Goal: Communication & Community: Answer question/provide support

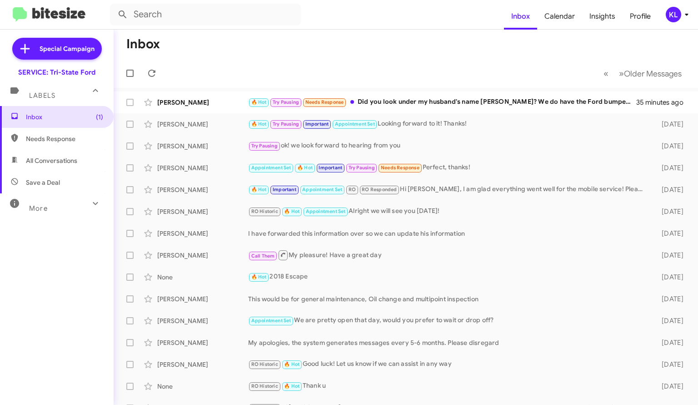
click at [383, 103] on div "🔥 Hot Try Pausing Needs Response Did you look under my husband's name Gregory T…" at bounding box center [442, 102] width 388 height 10
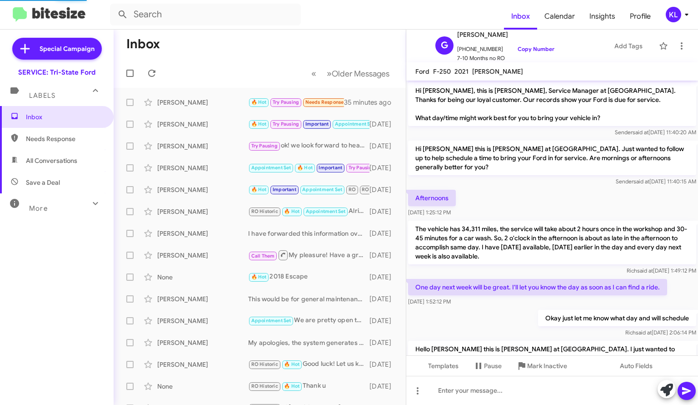
scroll to position [411, 0]
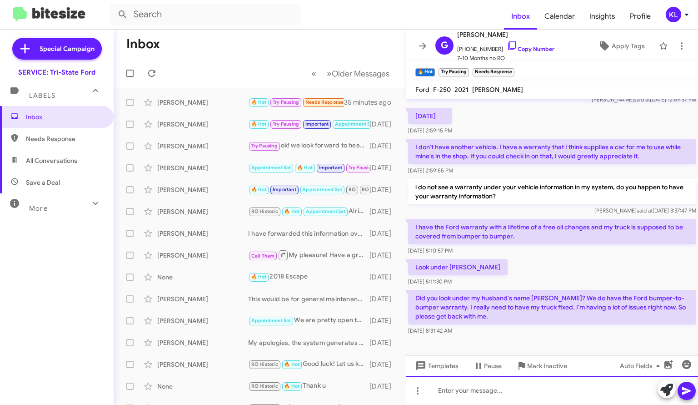
click at [509, 390] on div at bounding box center [552, 389] width 292 height 29
click at [554, 389] on div "Im so sorry for the late response" at bounding box center [552, 389] width 292 height 29
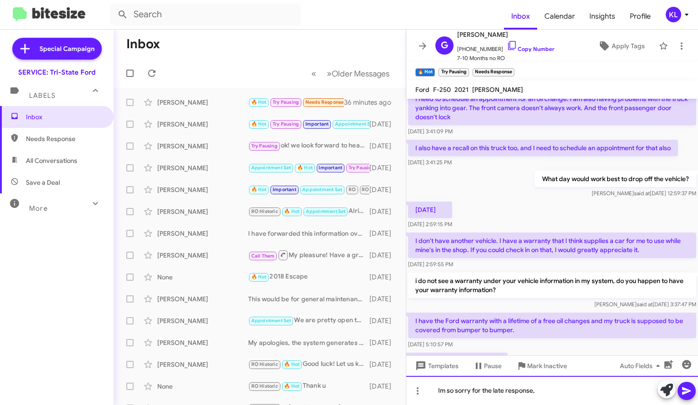
scroll to position [365, 0]
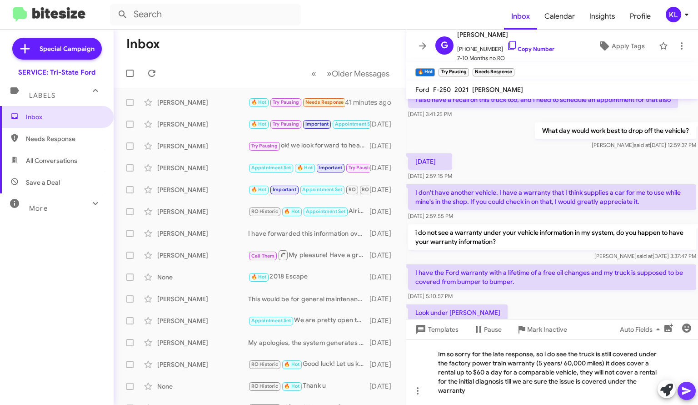
click at [684, 391] on icon at bounding box center [686, 391] width 9 height 8
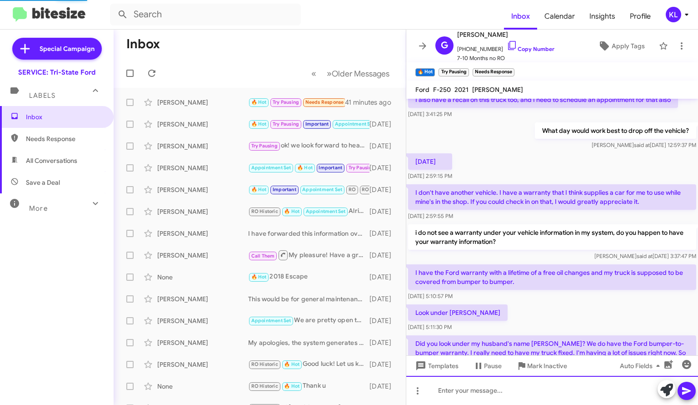
scroll to position [0, 0]
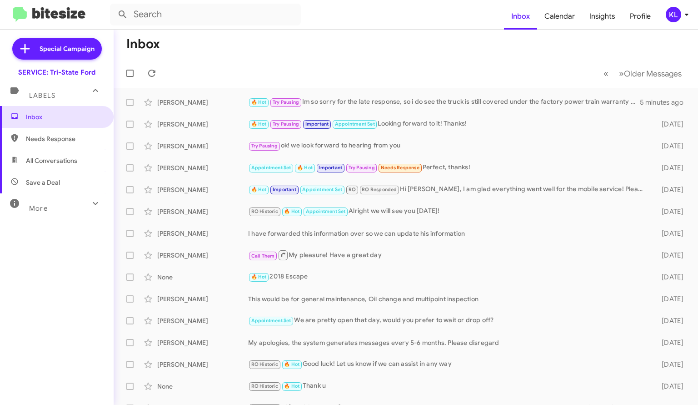
click at [220, 105] on div "[PERSON_NAME]" at bounding box center [202, 102] width 91 height 9
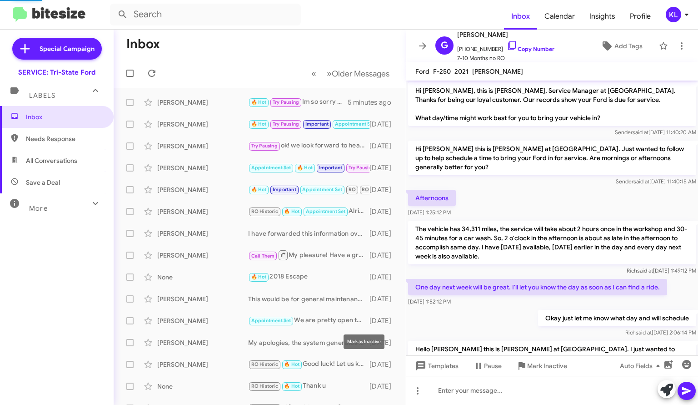
scroll to position [471, 0]
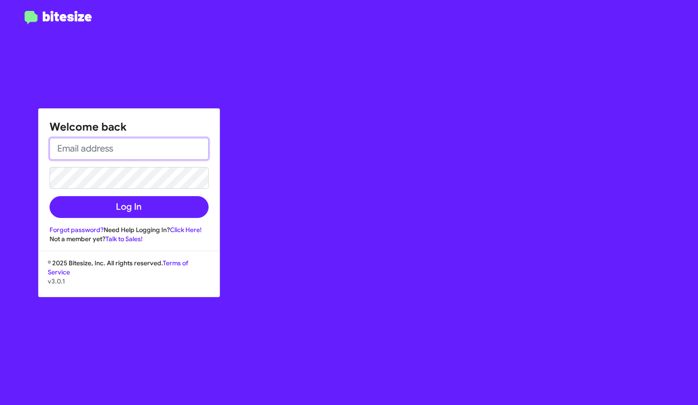
type input "klittle@ourismancars.com"
click at [129, 218] on div "Welcome back klittle@ourismancars.com Log In Forgot password? Need Help Logging…" at bounding box center [129, 176] width 181 height 135
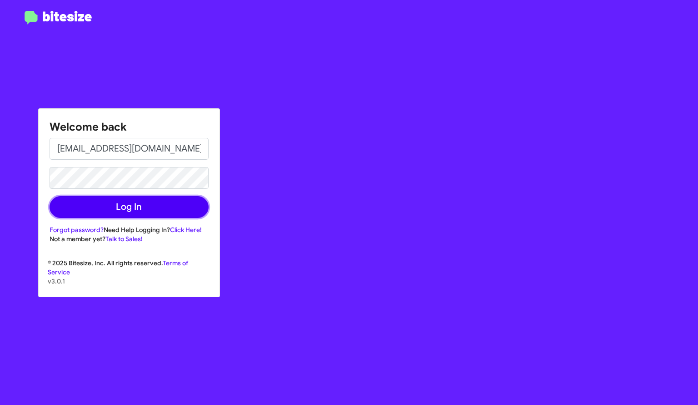
click at [130, 211] on button "Log In" at bounding box center [129, 207] width 159 height 22
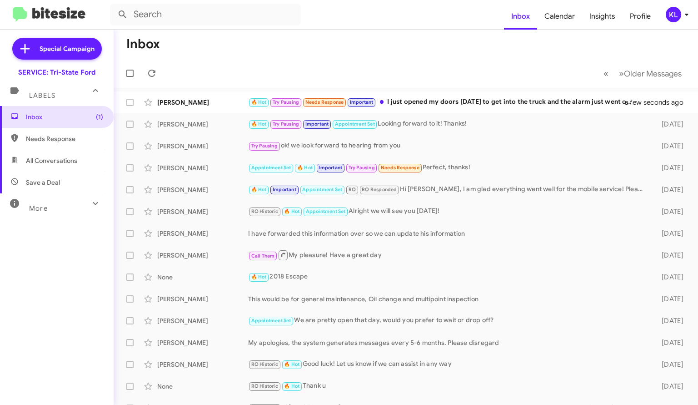
click at [454, 104] on div "🔥 Hot Try Pausing Needs Response Important I just opened my doors today to get …" at bounding box center [442, 102] width 388 height 10
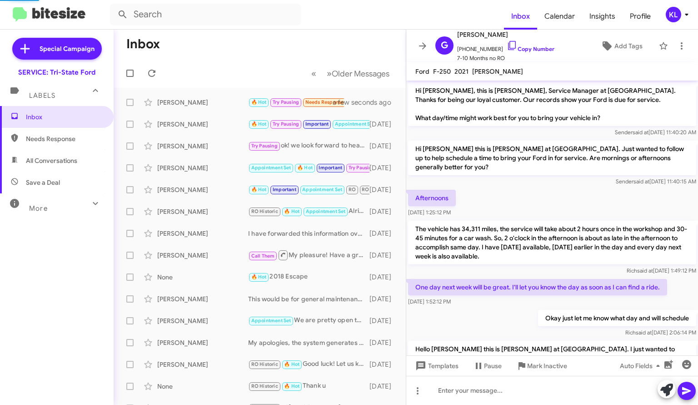
scroll to position [523, 0]
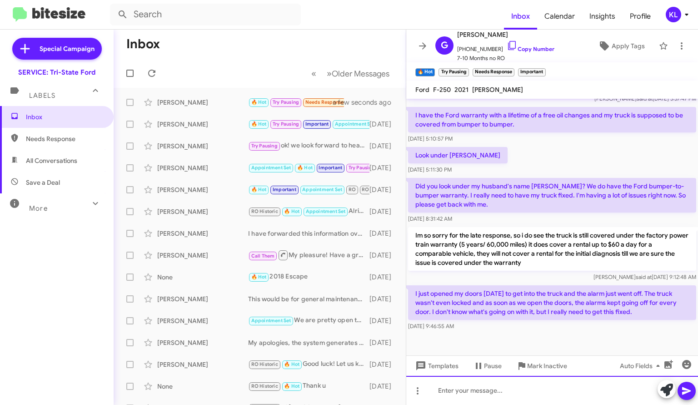
click at [483, 388] on div at bounding box center [552, 389] width 292 height 29
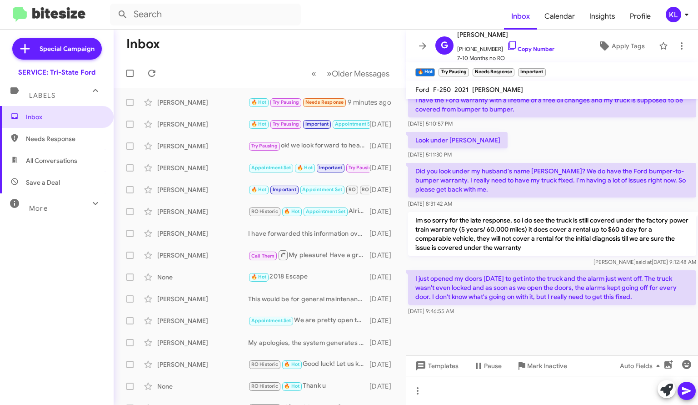
scroll to position [541, 0]
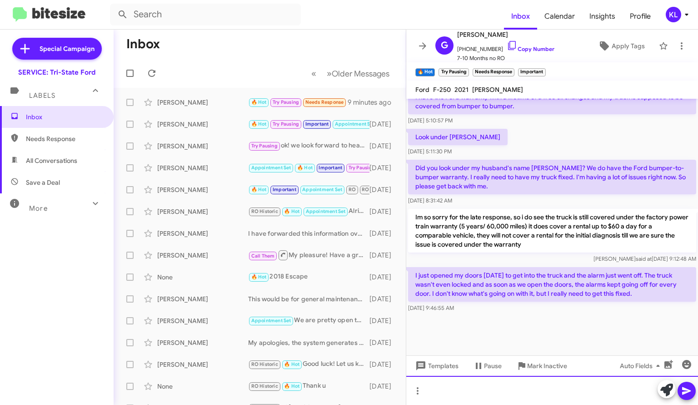
click at [535, 390] on div at bounding box center [552, 389] width 292 height 29
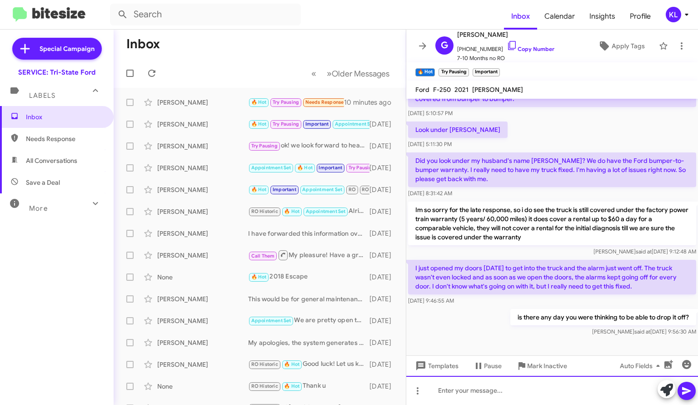
scroll to position [574, 0]
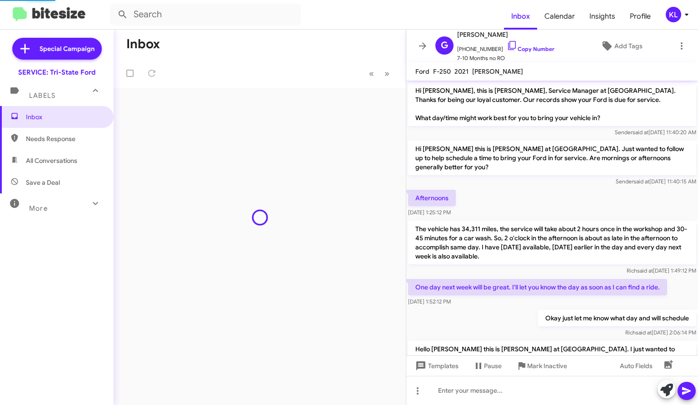
scroll to position [589, 0]
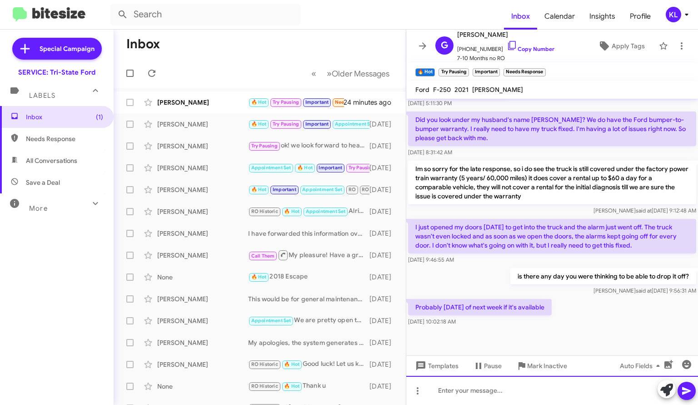
click at [493, 393] on div at bounding box center [552, 389] width 292 height 29
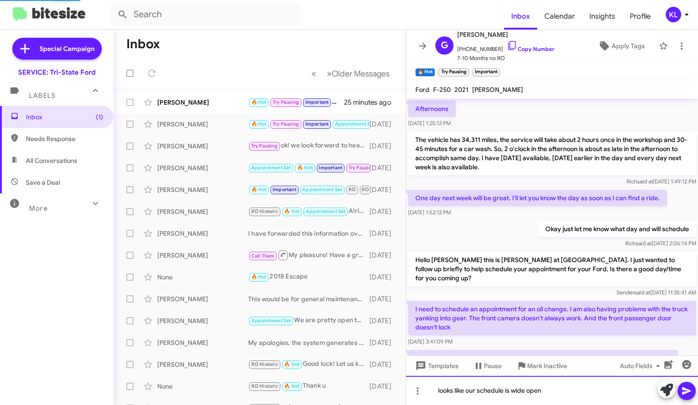
scroll to position [562, 0]
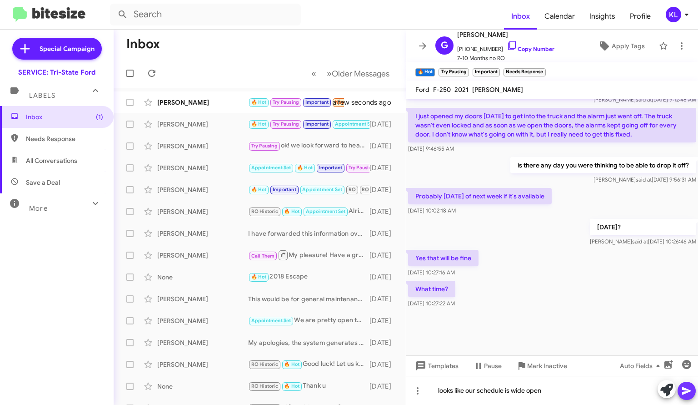
click at [679, 391] on button at bounding box center [687, 390] width 18 height 18
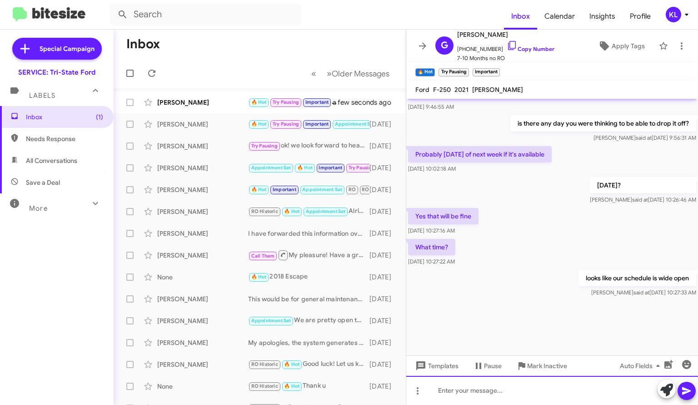
scroll to position [800, 0]
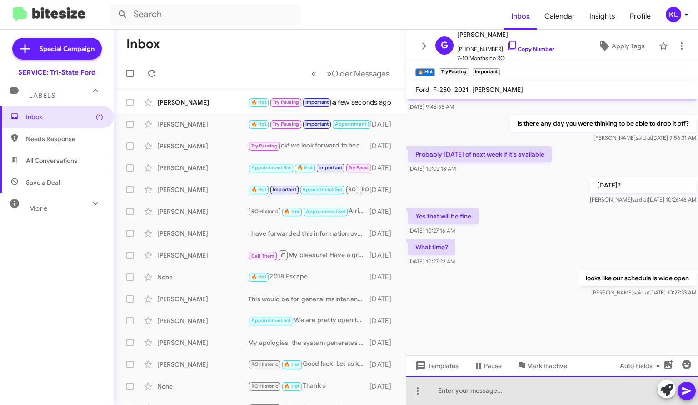
drag, startPoint x: 485, startPoint y: 395, endPoint x: 405, endPoint y: 373, distance: 83.4
click at [485, 395] on div at bounding box center [552, 389] width 292 height 29
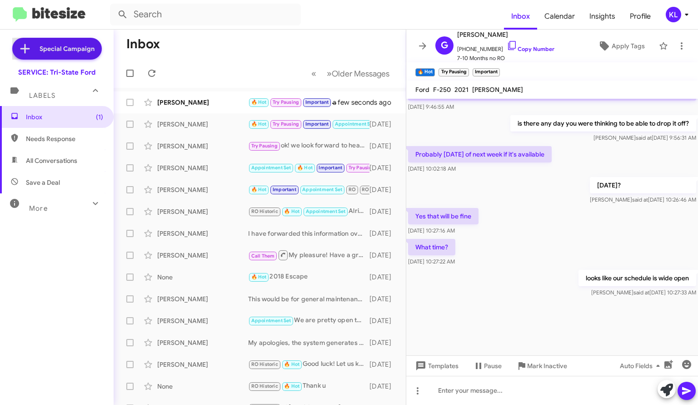
click at [68, 56] on span "Special Campaign" at bounding box center [57, 49] width 90 height 22
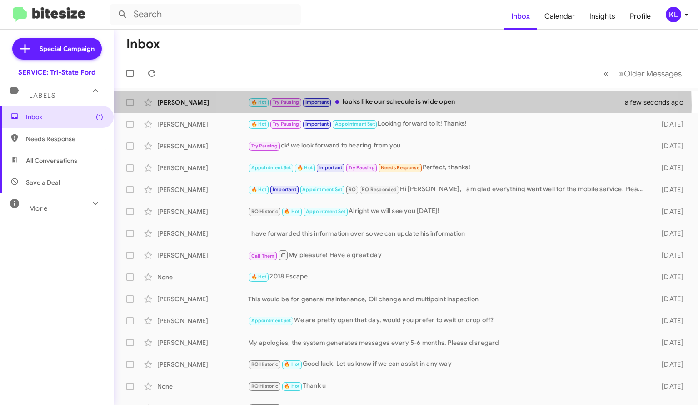
click at [396, 105] on div "🔥 Hot Try Pausing Important looks like our schedule is wide open" at bounding box center [442, 102] width 388 height 10
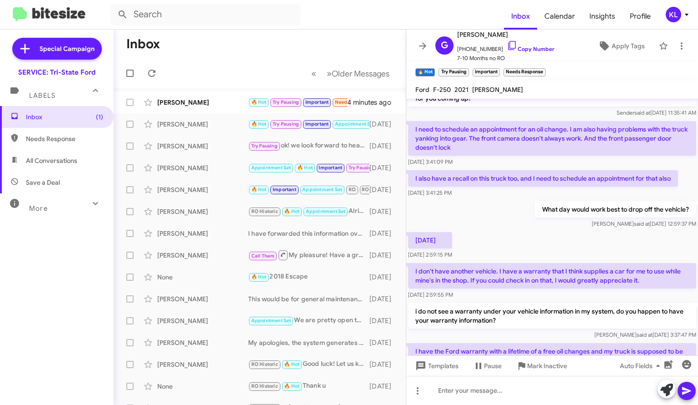
scroll to position [273, 0]
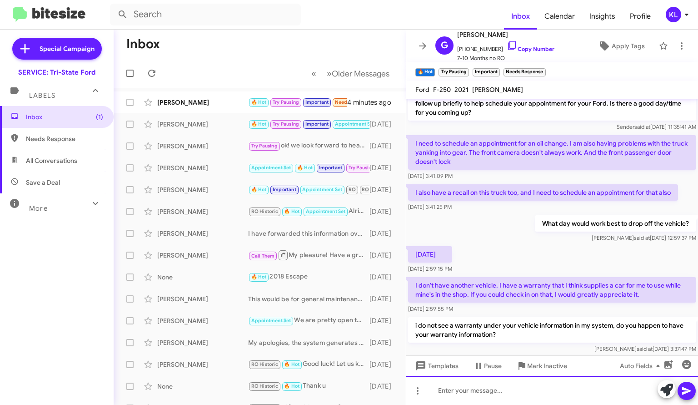
click at [476, 388] on div at bounding box center [552, 389] width 292 height 29
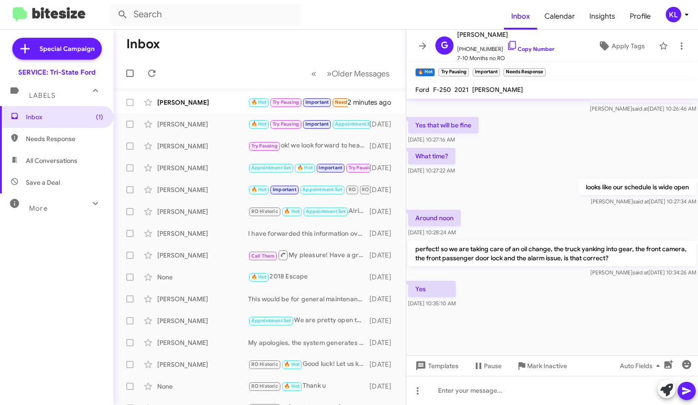
scroll to position [344, 0]
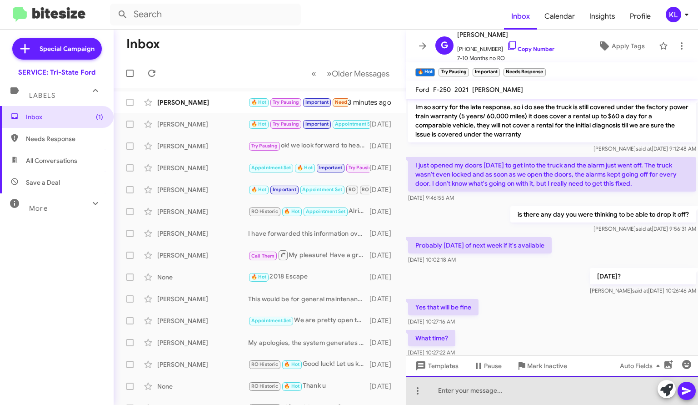
click at [488, 386] on div at bounding box center [552, 389] width 292 height 29
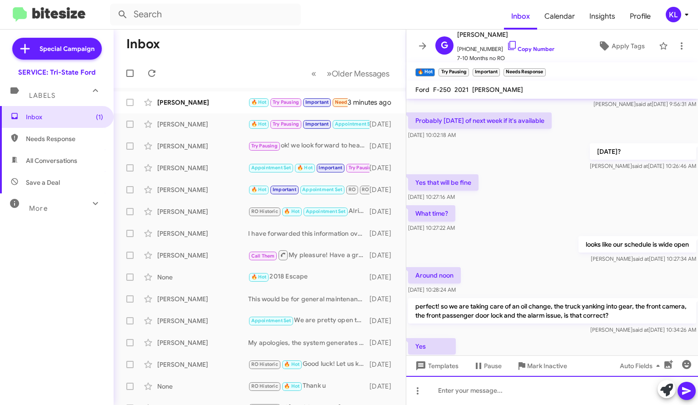
scroll to position [525, 0]
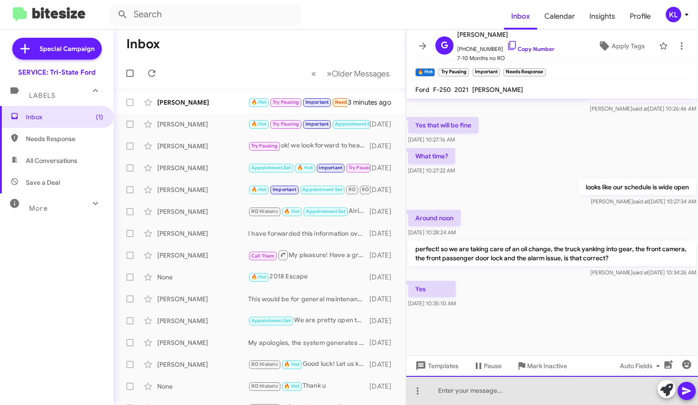
click at [465, 388] on div at bounding box center [552, 389] width 292 height 29
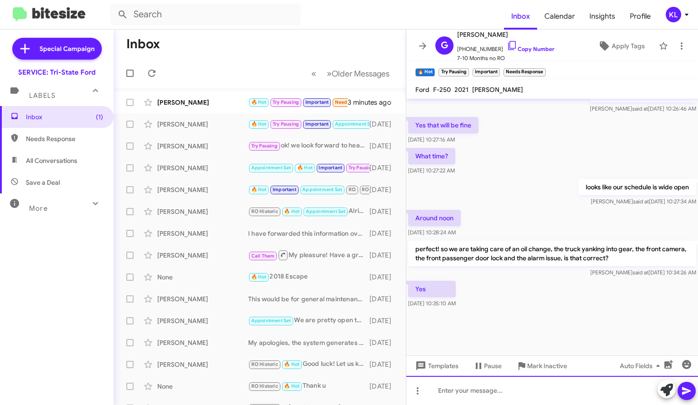
click at [489, 388] on div at bounding box center [552, 389] width 292 height 29
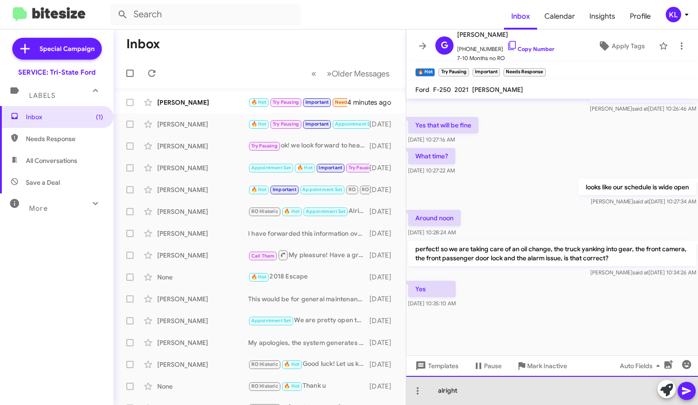
click at [466, 388] on div "alright" at bounding box center [552, 389] width 292 height 29
click at [611, 388] on div "alright so for four seperate diagnosis there is a charge of" at bounding box center [552, 389] width 292 height 29
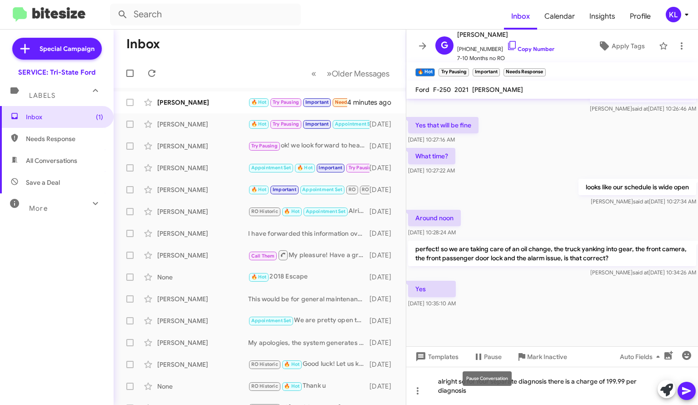
click at [469, 388] on mat-tooltip-component "Pause Conversation" at bounding box center [487, 378] width 62 height 27
click at [478, 388] on mat-tooltip-component "Pause Conversation" at bounding box center [487, 378] width 62 height 27
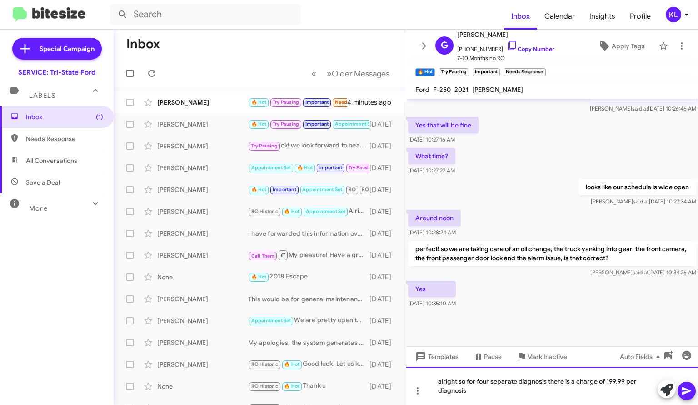
click at [625, 388] on div "alright so for four separate diagnosis there is a charge of 199.99 per diagnosis" at bounding box center [552, 385] width 292 height 38
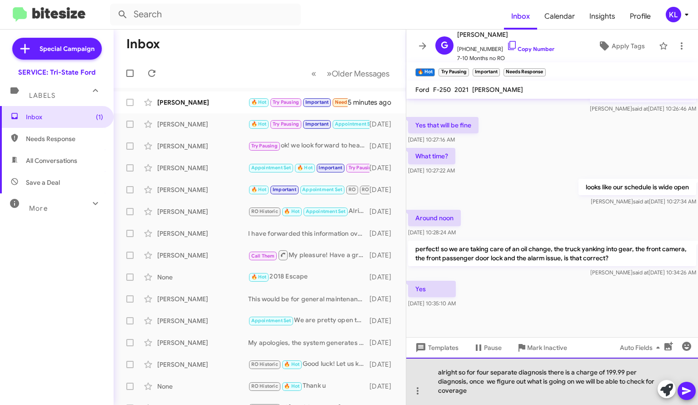
click at [655, 380] on div "alright so for four separate diagnosis there is a charge of 199.99 per diagnosi…" at bounding box center [552, 380] width 292 height 47
click at [500, 388] on div "alright so for four separate diagnosis there is a charge of 199.99 per diagnosi…" at bounding box center [552, 380] width 292 height 47
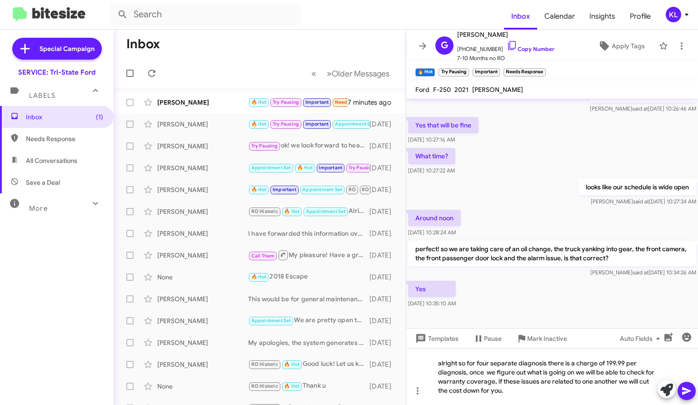
click at [531, 260] on p "perfect! so we are taking care of an oil change, the truck yanking into gear, t…" at bounding box center [552, 252] width 288 height 25
click at [529, 388] on div "alright so for four separate diagnosis there is a charge of 199.99 per diagnosi…" at bounding box center [552, 376] width 292 height 56
click at [693, 386] on button at bounding box center [687, 390] width 18 height 18
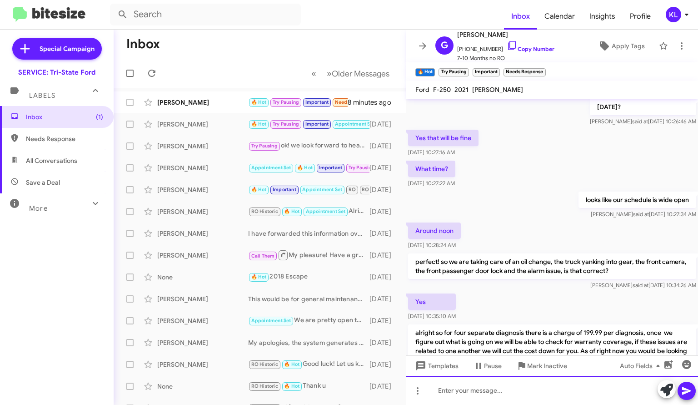
scroll to position [909, 0]
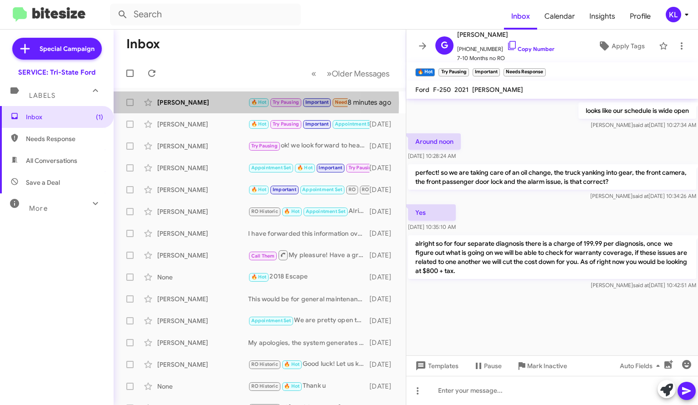
click at [207, 102] on div "[PERSON_NAME]" at bounding box center [202, 102] width 91 height 9
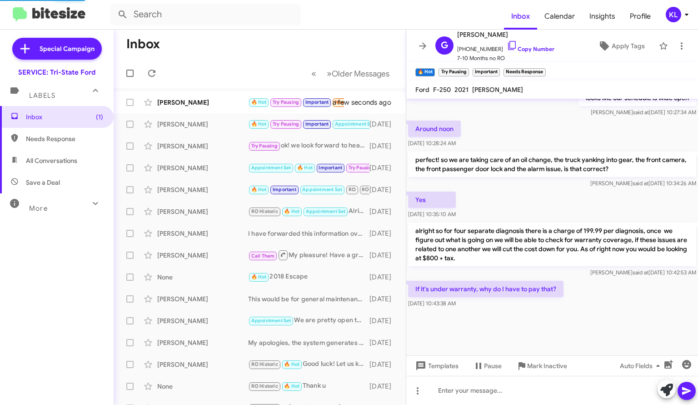
scroll to position [535, 0]
click at [591, 296] on div "If it's under warranty, why do I have to pay that? Oct 7, 2025, 10:43:38 AM" at bounding box center [552, 294] width 292 height 31
click at [490, 386] on div at bounding box center [552, 389] width 292 height 29
click at [600, 297] on div "If it's under warranty, why do I have to pay that? Oct 7, 2025, 10:43:38 AM" at bounding box center [552, 294] width 292 height 31
click at [457, 388] on div at bounding box center [552, 389] width 292 height 29
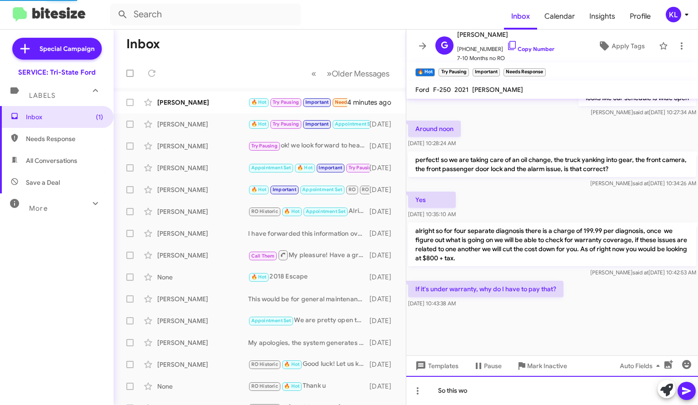
scroll to position [562, 0]
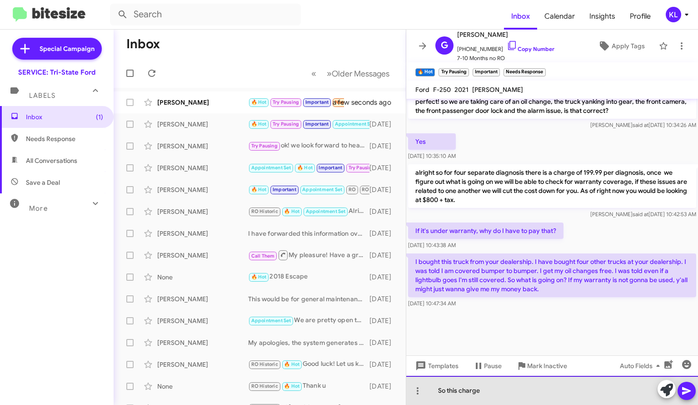
drag, startPoint x: 520, startPoint y: 389, endPoint x: 421, endPoint y: 384, distance: 98.7
click at [421, 385] on div "So this charge" at bounding box center [552, 389] width 292 height 29
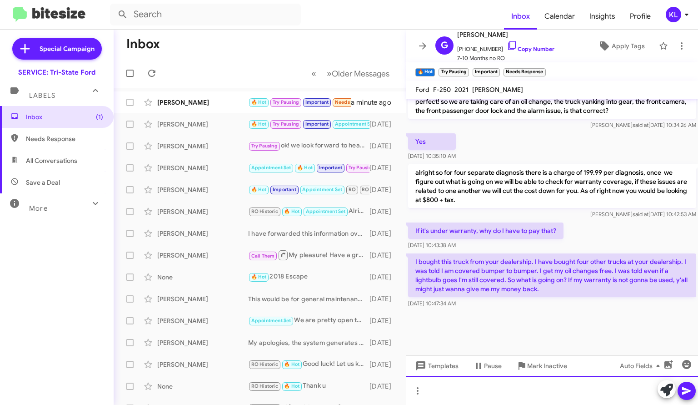
click at [454, 381] on div at bounding box center [552, 389] width 292 height 29
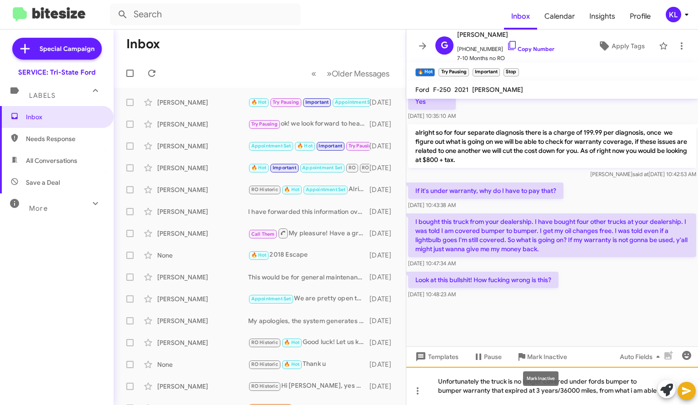
scroll to position [580, 0]
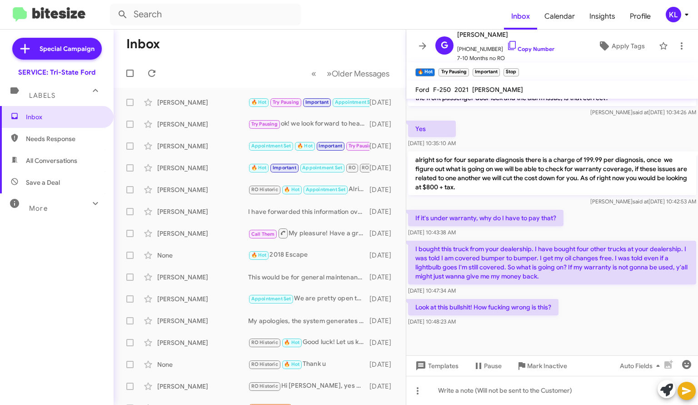
scroll to position [562, 0]
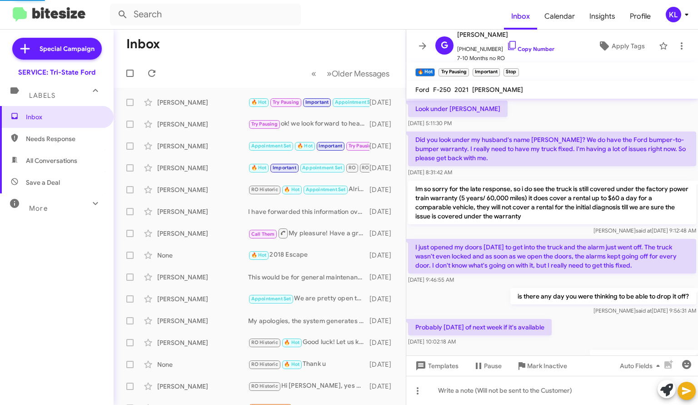
scroll to position [584, 0]
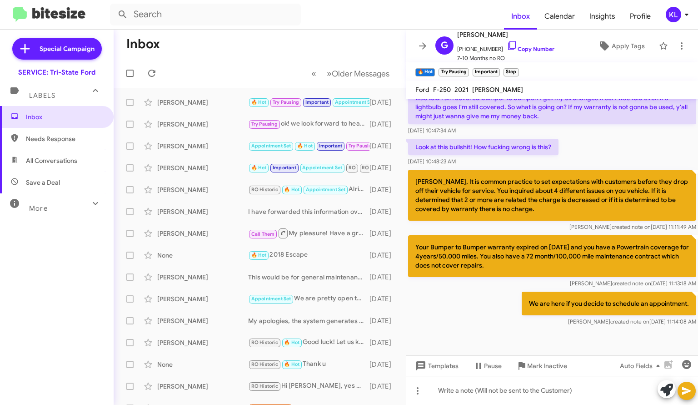
drag, startPoint x: 683, startPoint y: 390, endPoint x: 458, endPoint y: 307, distance: 239.6
click at [458, 307] on div "We are here if you decide to schedule an appointment. [PERSON_NAME] created not…" at bounding box center [552, 309] width 292 height 38
drag, startPoint x: 590, startPoint y: 301, endPoint x: 629, endPoint y: 260, distance: 56.6
click at [629, 260] on p "Your Bumper to Bumper warranty expired on [DATE] and you have a Powertrain cove…" at bounding box center [552, 256] width 288 height 42
click at [420, 390] on icon at bounding box center [417, 390] width 11 height 11
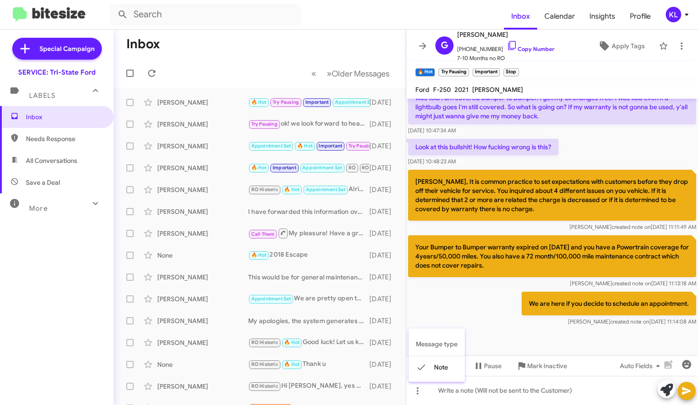
click at [440, 345] on span "Message type" at bounding box center [437, 344] width 56 height 24
click at [417, 390] on icon at bounding box center [418, 390] width 2 height 7
click at [434, 340] on span "Message type" at bounding box center [437, 344] width 56 height 24
click at [650, 370] on span "Auto Fields" at bounding box center [642, 365] width 44 height 16
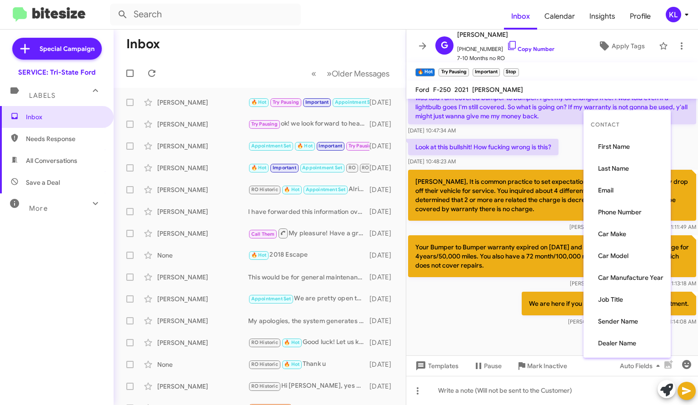
click at [650, 370] on div at bounding box center [349, 202] width 698 height 405
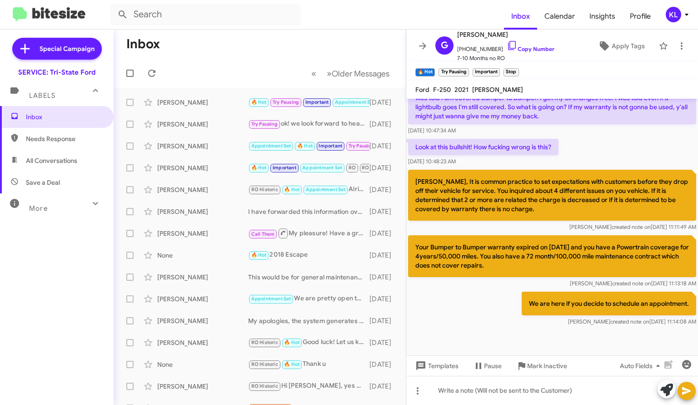
click at [420, 391] on icon at bounding box center [417, 390] width 11 height 11
click at [434, 348] on span "Message type" at bounding box center [437, 344] width 56 height 24
click at [413, 391] on icon at bounding box center [417, 390] width 11 height 11
click at [434, 367] on button "note" at bounding box center [437, 367] width 56 height 22
click at [422, 393] on icon at bounding box center [417, 390] width 11 height 11
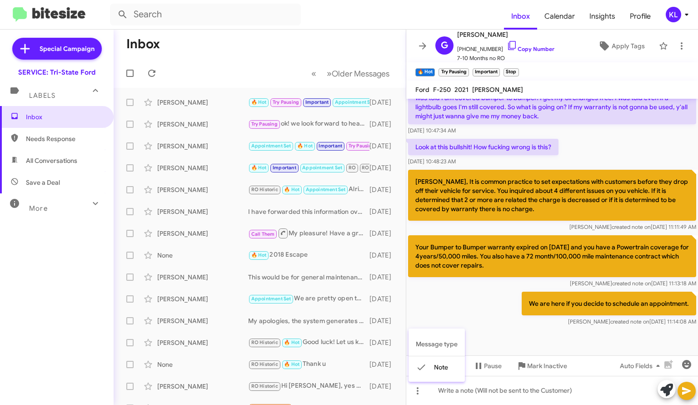
drag, startPoint x: 429, startPoint y: 366, endPoint x: 419, endPoint y: 237, distance: 129.4
click at [419, 244] on div at bounding box center [349, 202] width 698 height 405
drag, startPoint x: 515, startPoint y: 399, endPoint x: 425, endPoint y: 316, distance: 121.9
click at [425, 316] on div "We are here if you decide to schedule an appointment. Dave created note on Oct …" at bounding box center [552, 309] width 292 height 38
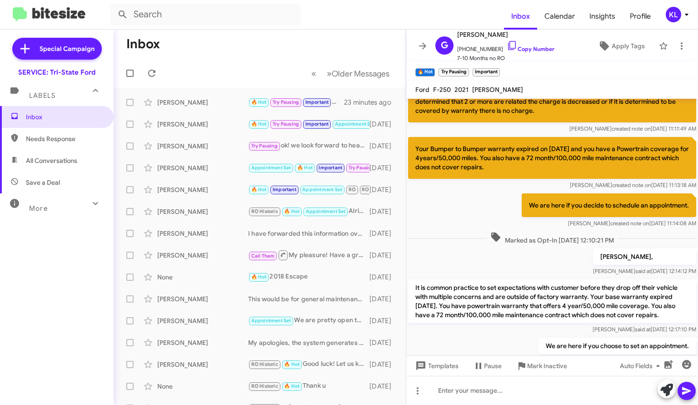
scroll to position [551, 0]
